Goal: Check status: Check status

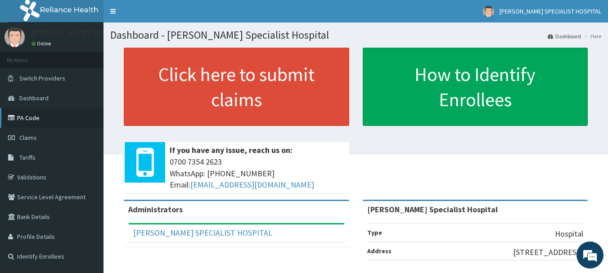
click at [29, 118] on link "PA Code" at bounding box center [51, 118] width 103 height 20
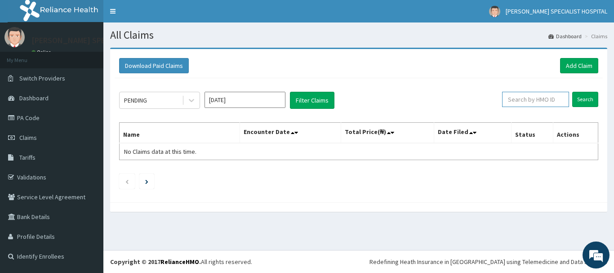
click at [532, 99] on input "text" at bounding box center [535, 99] width 67 height 15
click at [538, 99] on input "text" at bounding box center [535, 99] width 67 height 15
paste input "DWP/10042/B"
type input "DWP/10042/B"
click at [583, 99] on input "Search" at bounding box center [586, 99] width 26 height 15
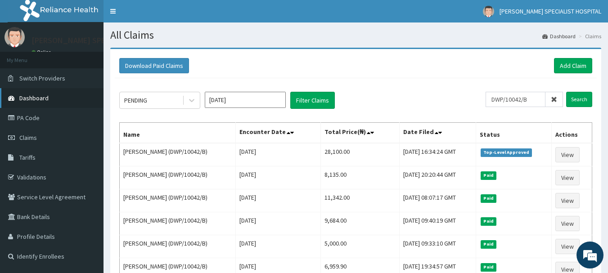
click at [43, 100] on span "Dashboard" at bounding box center [33, 98] width 29 height 8
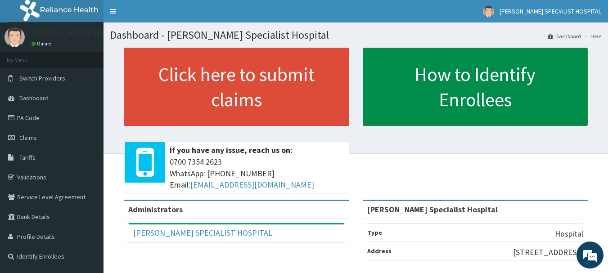
click at [507, 99] on link "How to Identify Enrollees" at bounding box center [475, 87] width 225 height 78
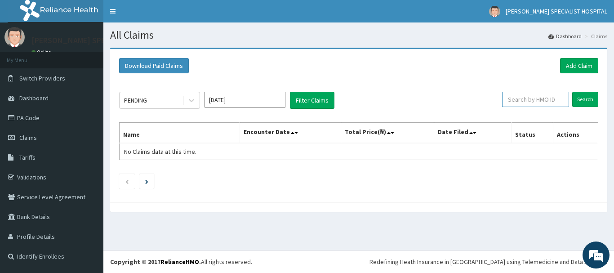
drag, startPoint x: 533, startPoint y: 105, endPoint x: 536, endPoint y: 101, distance: 4.6
click at [534, 104] on input "text" at bounding box center [535, 99] width 67 height 15
paste input "DWP/10042/B"
type input "DWP/10042/B"
click at [584, 99] on input "Search" at bounding box center [586, 99] width 26 height 15
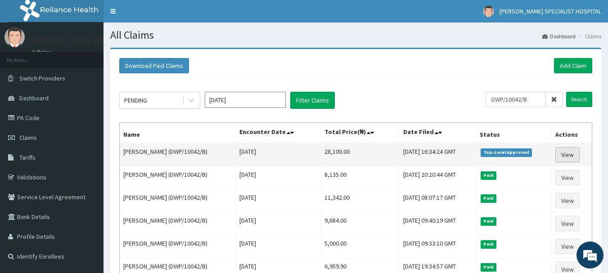
click at [571, 154] on link "View" at bounding box center [567, 154] width 24 height 15
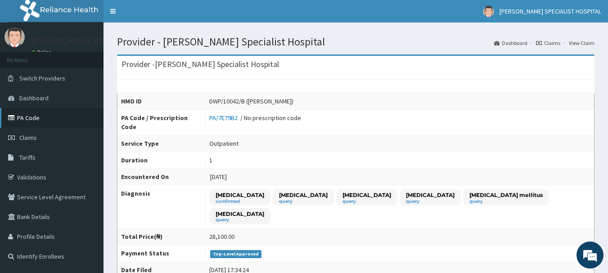
click at [30, 120] on link "PA Code" at bounding box center [51, 118] width 103 height 20
